Goal: Communication & Community: Answer question/provide support

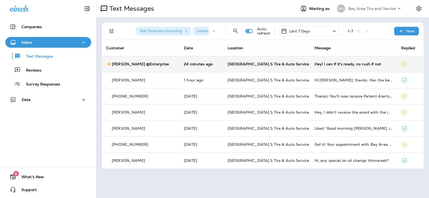
click at [269, 59] on td "[GEOGRAPHIC_DATA] S Tire & Auto Service" at bounding box center [267, 64] width 87 height 16
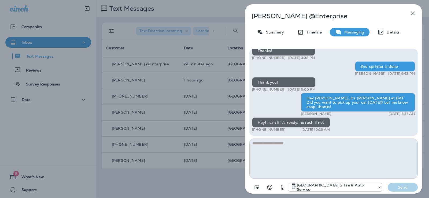
click at [268, 142] on textarea at bounding box center [334, 159] width 169 height 40
type textarea "*"
type textarea "**********"
click at [401, 191] on button "Send" at bounding box center [403, 187] width 30 height 9
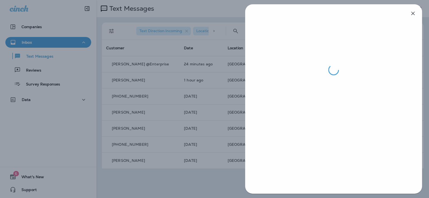
click at [149, 75] on div at bounding box center [214, 99] width 429 height 198
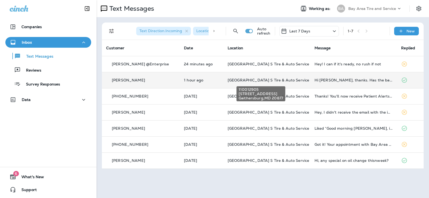
click at [288, 79] on span "[GEOGRAPHIC_DATA] S Tire & Auto Service" at bounding box center [269, 80] width 82 height 5
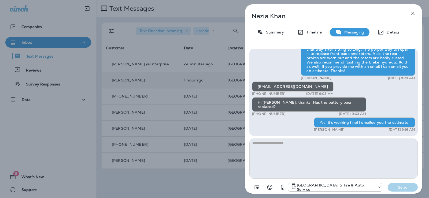
click at [412, 11] on icon "button" at bounding box center [413, 13] width 6 height 6
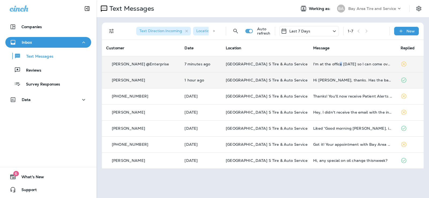
click at [334, 64] on div "I'm at the office [DATE] so I can come over in 15" at bounding box center [352, 64] width 79 height 4
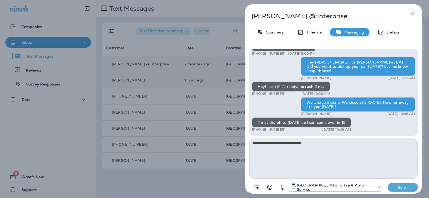
type textarea "**********"
click at [404, 186] on p "Send" at bounding box center [403, 187] width 23 height 5
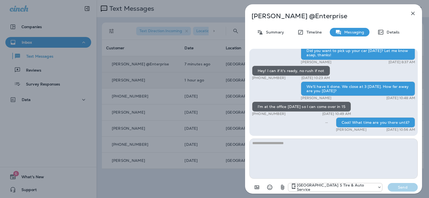
click at [412, 15] on icon "button" at bounding box center [413, 13] width 6 height 6
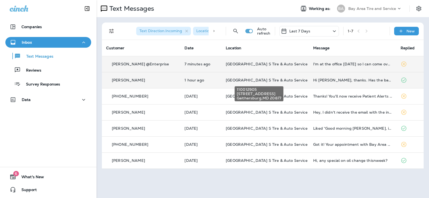
click at [258, 82] on span "[GEOGRAPHIC_DATA] S Tire & Auto Service" at bounding box center [267, 80] width 82 height 5
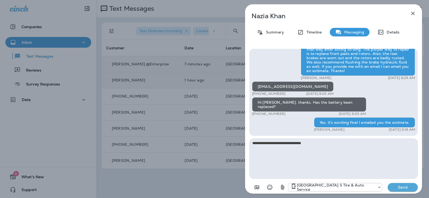
type textarea "**********"
click at [399, 189] on p "Send" at bounding box center [403, 187] width 23 height 5
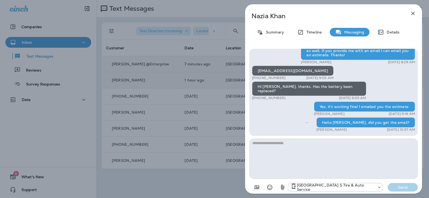
click at [412, 13] on icon "button" at bounding box center [413, 13] width 6 height 6
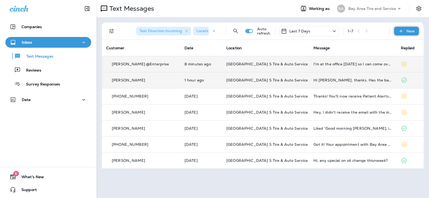
click at [414, 28] on div "New" at bounding box center [406, 31] width 25 height 9
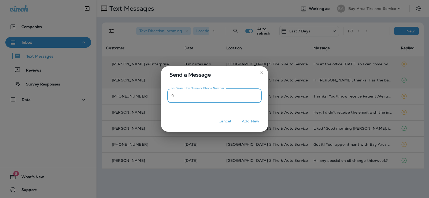
click at [187, 99] on input "To: Search by Name or Phone Number" at bounding box center [219, 96] width 85 height 14
type input "*"
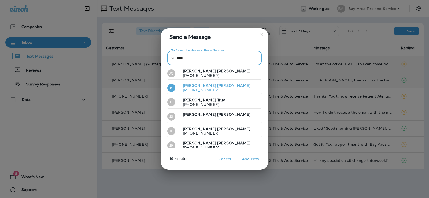
type input "****"
click at [217, 84] on span "[PERSON_NAME]" at bounding box center [233, 85] width 33 height 5
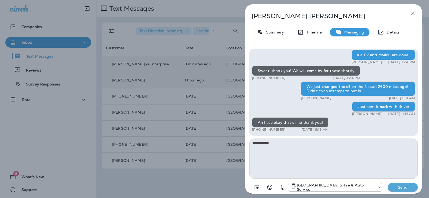
type textarea "**********"
click at [403, 187] on p "Send" at bounding box center [403, 187] width 23 height 5
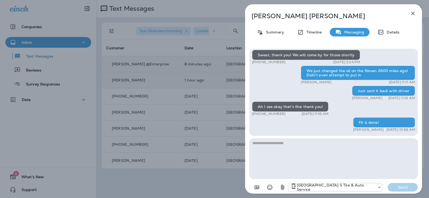
click at [414, 13] on icon "button" at bounding box center [413, 13] width 6 height 6
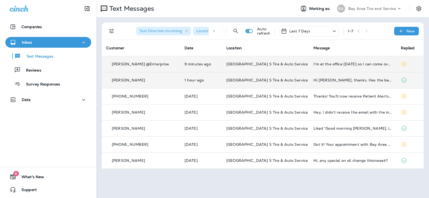
click at [226, 79] on span "[GEOGRAPHIC_DATA] S Tire & Auto Service" at bounding box center [267, 80] width 82 height 5
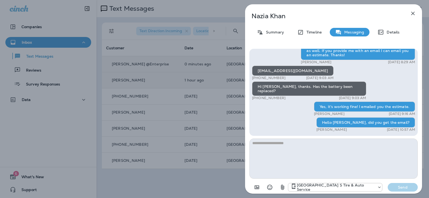
click at [412, 14] on icon "button" at bounding box center [413, 13] width 3 height 3
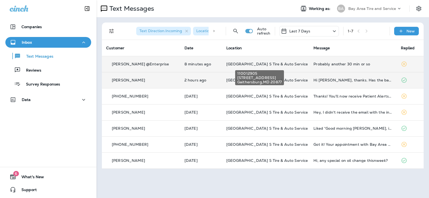
click at [263, 65] on span "[GEOGRAPHIC_DATA] S Tire & Auto Service" at bounding box center [267, 64] width 82 height 5
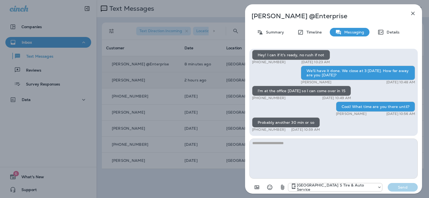
type textarea "*"
type textarea "**********"
click at [401, 188] on p "Send" at bounding box center [403, 187] width 23 height 5
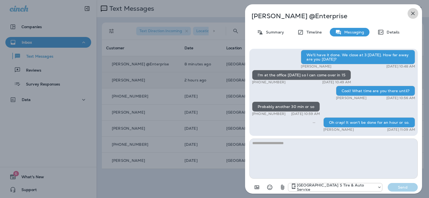
click at [414, 14] on icon "button" at bounding box center [413, 13] width 3 height 3
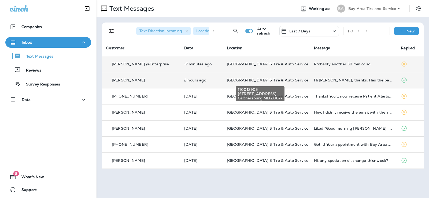
click at [277, 80] on span "[GEOGRAPHIC_DATA] S Tire & Auto Service" at bounding box center [268, 80] width 82 height 5
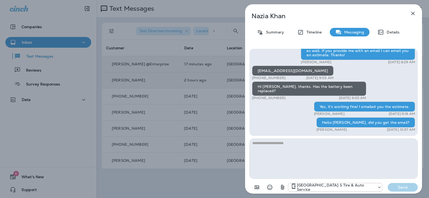
click at [411, 13] on icon "button" at bounding box center [413, 13] width 6 height 6
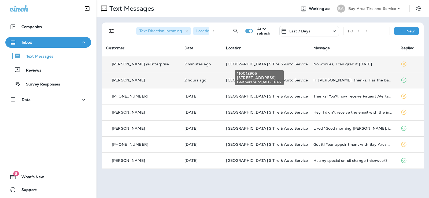
click at [247, 64] on span "[GEOGRAPHIC_DATA] S Tire & Auto Service" at bounding box center [267, 64] width 82 height 5
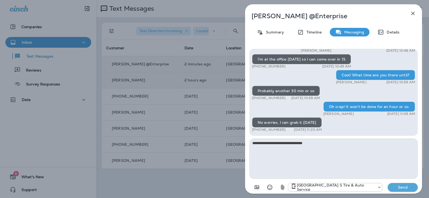
type textarea "**********"
click at [405, 188] on p "Send" at bounding box center [403, 187] width 23 height 5
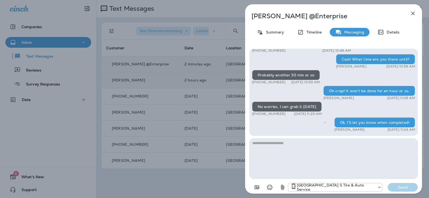
click at [413, 14] on icon "button" at bounding box center [413, 13] width 3 height 3
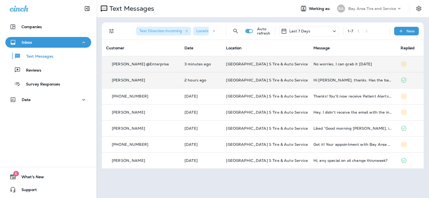
click at [282, 77] on td "[GEOGRAPHIC_DATA] S Tire & Auto Service" at bounding box center [265, 80] width 87 height 16
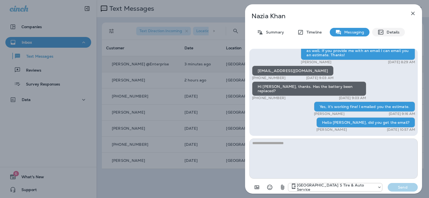
click at [392, 31] on p "Details" at bounding box center [392, 32] width 16 height 4
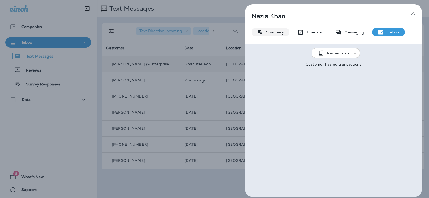
click at [270, 33] on p "Summary" at bounding box center [274, 32] width 21 height 4
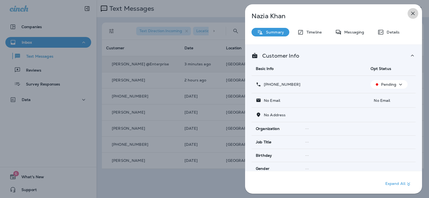
click at [415, 12] on icon "button" at bounding box center [413, 13] width 6 height 6
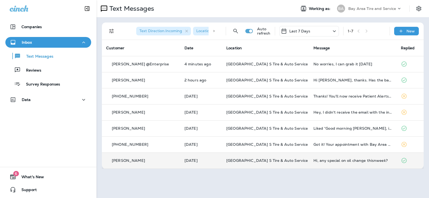
click at [321, 162] on div "Hi, any special on oil change thisnweek?" at bounding box center [353, 161] width 79 height 4
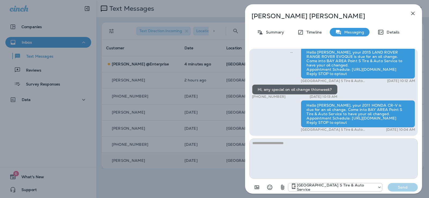
click at [414, 14] on icon "button" at bounding box center [413, 13] width 6 height 6
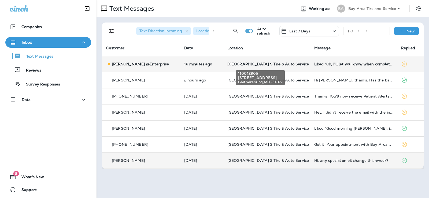
click at [273, 64] on span "[GEOGRAPHIC_DATA] S Tire & Auto Service" at bounding box center [269, 64] width 82 height 5
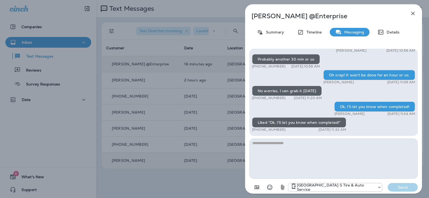
click at [414, 13] on icon "button" at bounding box center [413, 13] width 6 height 6
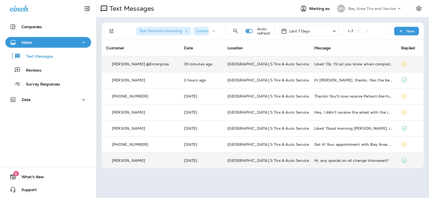
click at [319, 65] on div "Liked “Ok, I'll let you know when completed!”" at bounding box center [353, 64] width 78 height 4
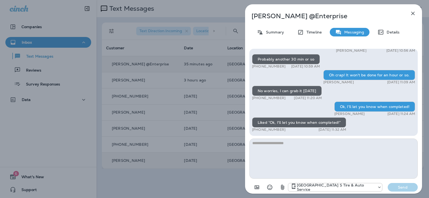
drag, startPoint x: 281, startPoint y: 149, endPoint x: 429, endPoint y: 129, distance: 149.4
click at [283, 150] on textarea at bounding box center [334, 159] width 169 height 40
type textarea "*"
type textarea "**********"
click at [400, 191] on button "Send" at bounding box center [403, 187] width 30 height 9
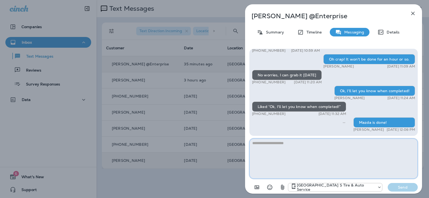
click at [262, 142] on textarea at bounding box center [334, 159] width 169 height 40
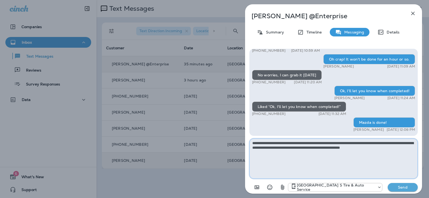
type textarea "**********"
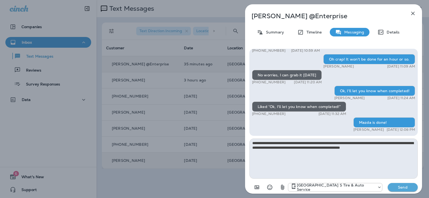
click at [406, 184] on button "Send" at bounding box center [403, 187] width 30 height 9
